Goal: Find specific page/section: Find specific page/section

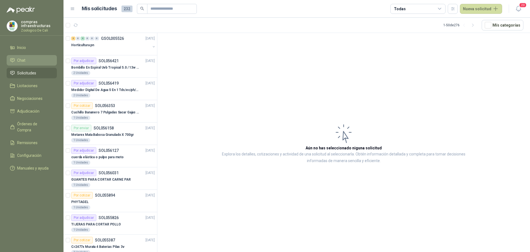
click at [22, 61] on span "Chat" at bounding box center [21, 60] width 8 height 6
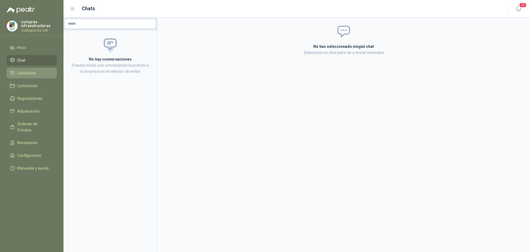
click at [36, 75] on li "Solicitudes" at bounding box center [32, 73] width 44 height 6
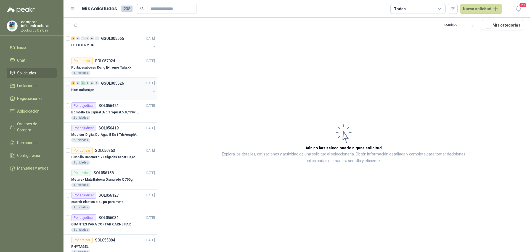
click at [118, 87] on div "Horticultura pn" at bounding box center [110, 89] width 79 height 7
